Goal: Information Seeking & Learning: Learn about a topic

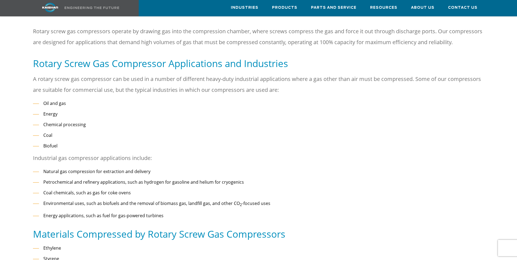
scroll to position [55, 0]
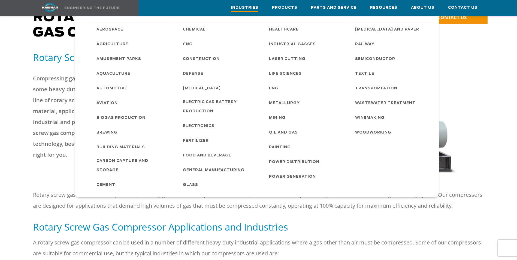
click at [256, 8] on span "Industries" at bounding box center [245, 8] width 28 height 7
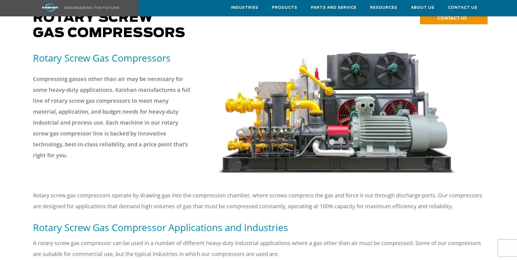
scroll to position [0, 0]
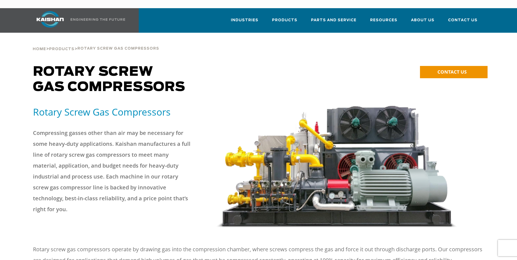
click at [145, 47] on span "Rotary Screw Gas Compressors" at bounding box center [118, 49] width 82 height 4
click at [270, 82] on h1 "Rotary Screw Gas Compressors" at bounding box center [201, 79] width 337 height 31
click at [483, 107] on div at bounding box center [350, 167] width 268 height 122
click at [255, 37] on div "Home > Products > Rotary Screw Gas Compressors" at bounding box center [259, 43] width 458 height 21
click at [221, 106] on img at bounding box center [337, 167] width 242 height 122
